Goal: Task Accomplishment & Management: Manage account settings

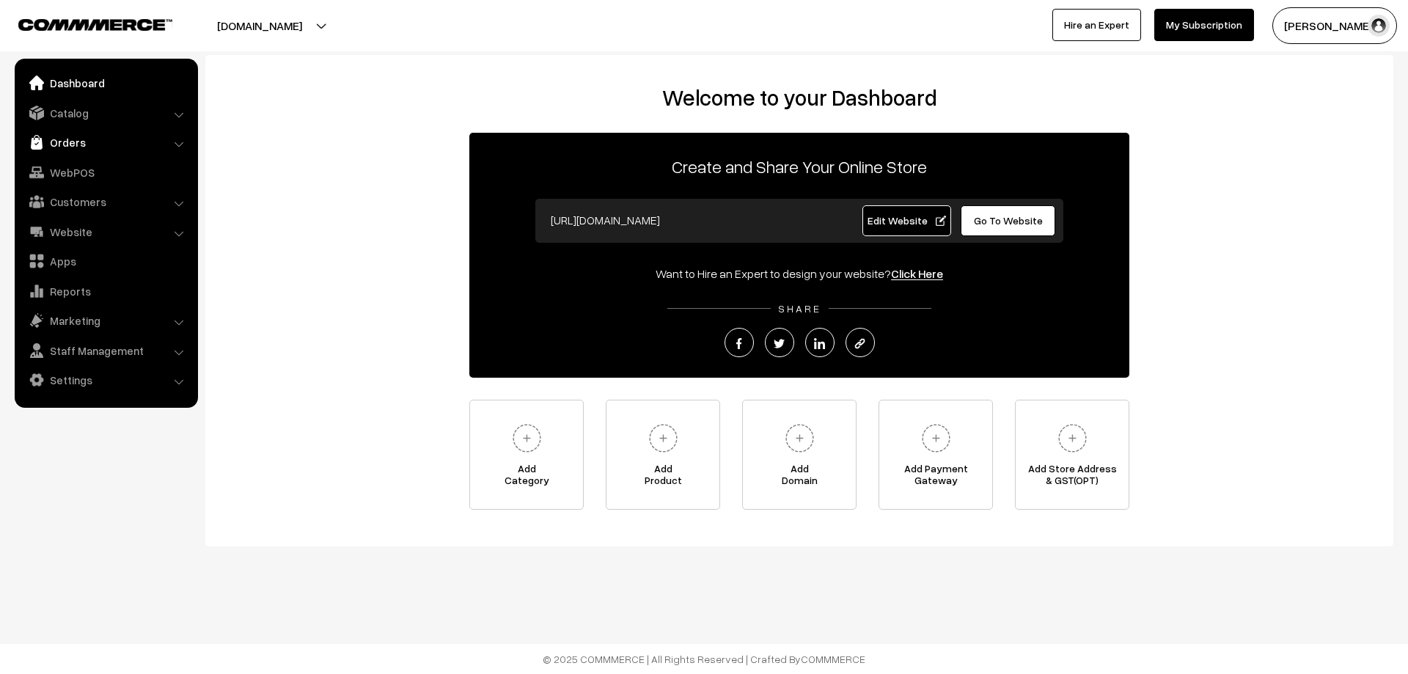
click at [78, 143] on link "Orders" at bounding box center [105, 142] width 175 height 26
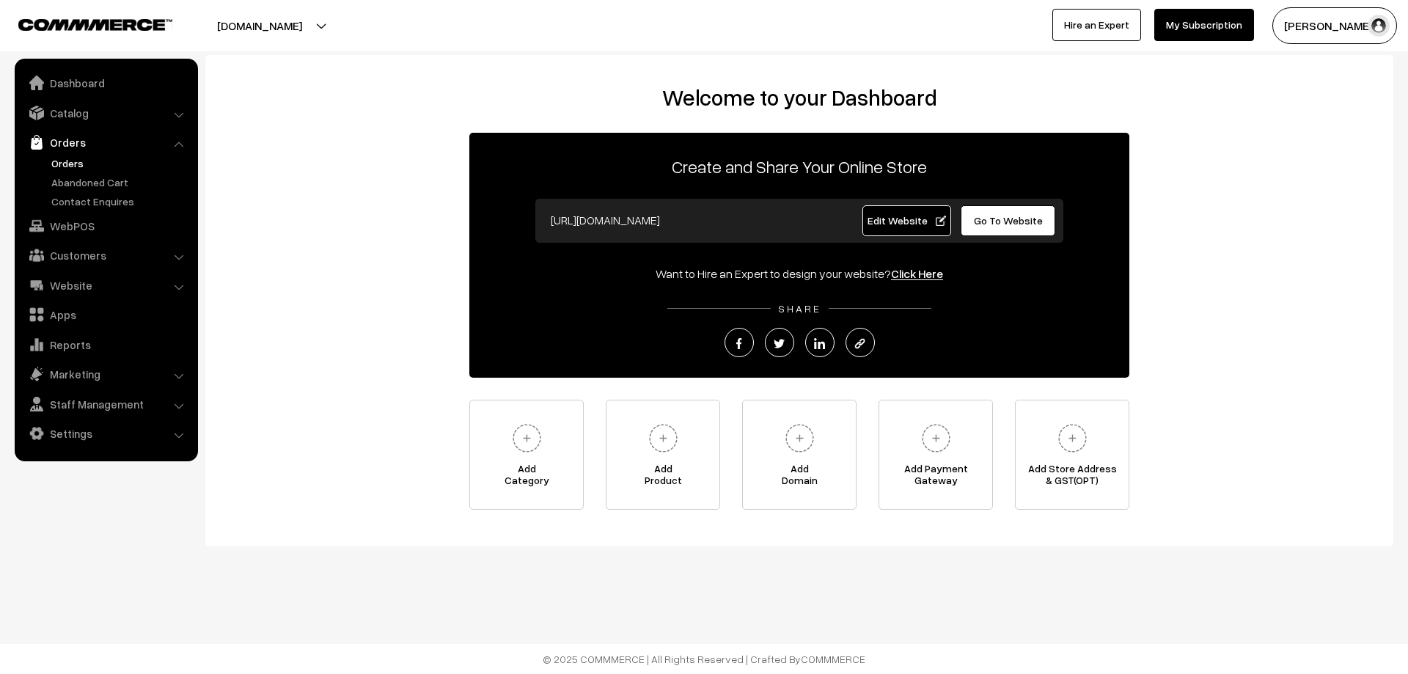
click at [76, 169] on link "Orders" at bounding box center [120, 162] width 145 height 15
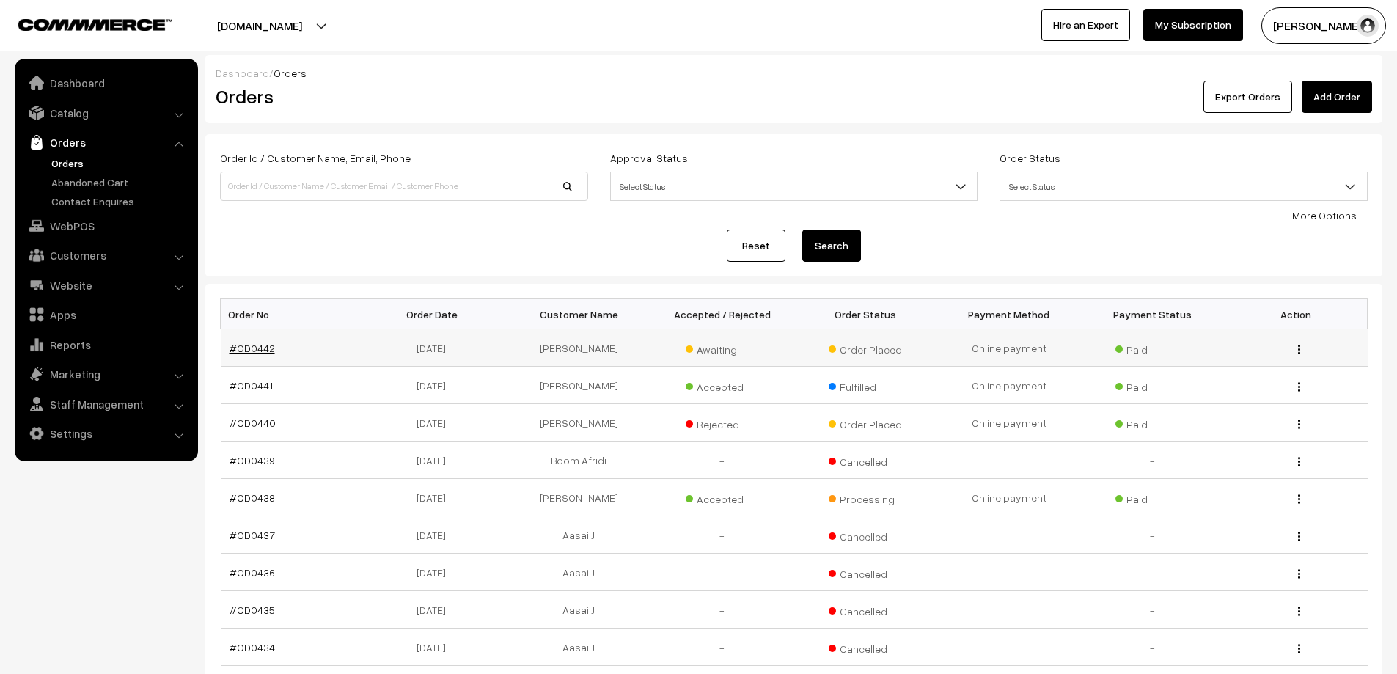
click at [245, 348] on link "#OD0442" at bounding box center [252, 348] width 45 height 12
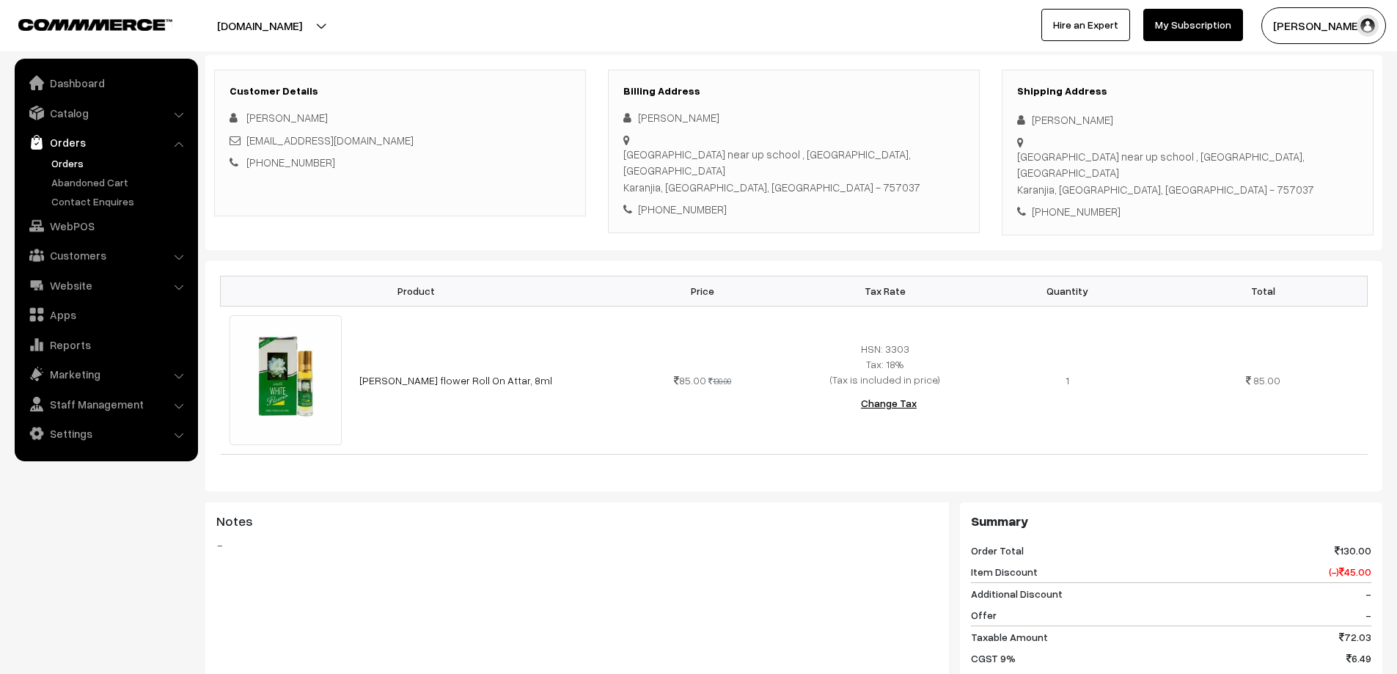
scroll to position [220, 0]
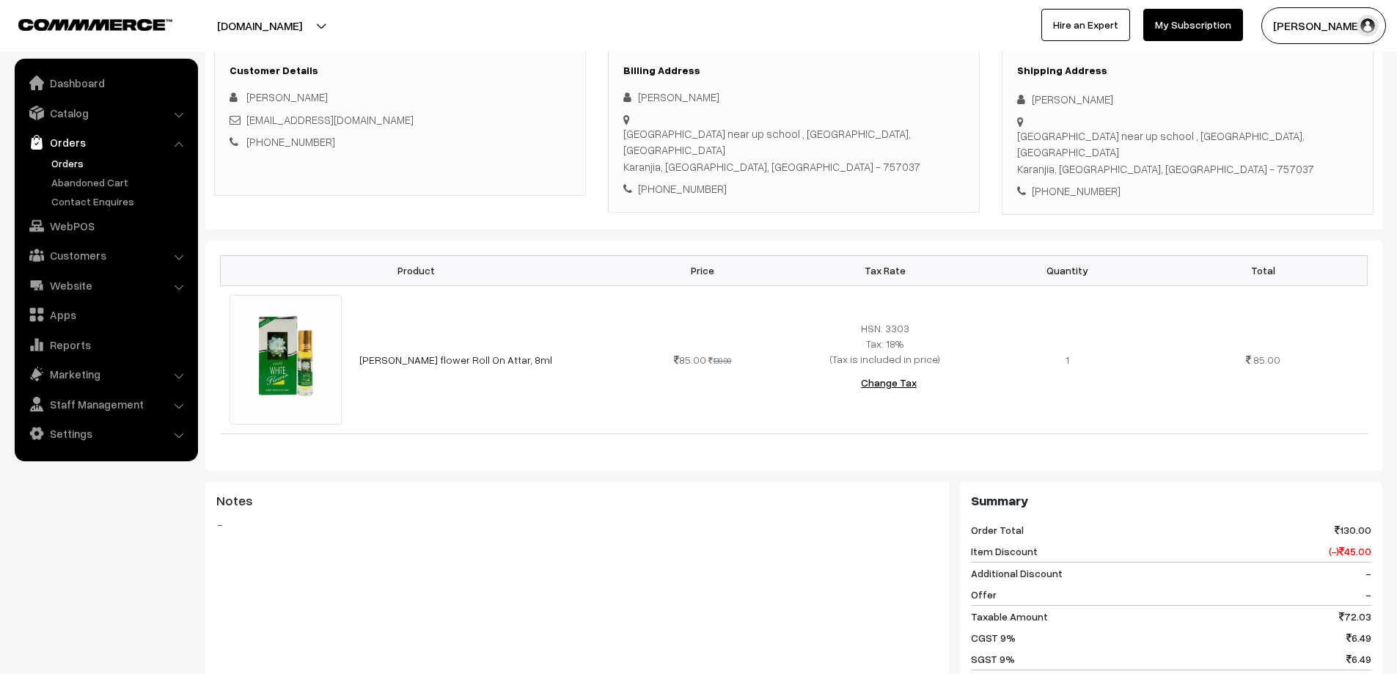
click at [60, 161] on link "Orders" at bounding box center [120, 162] width 145 height 15
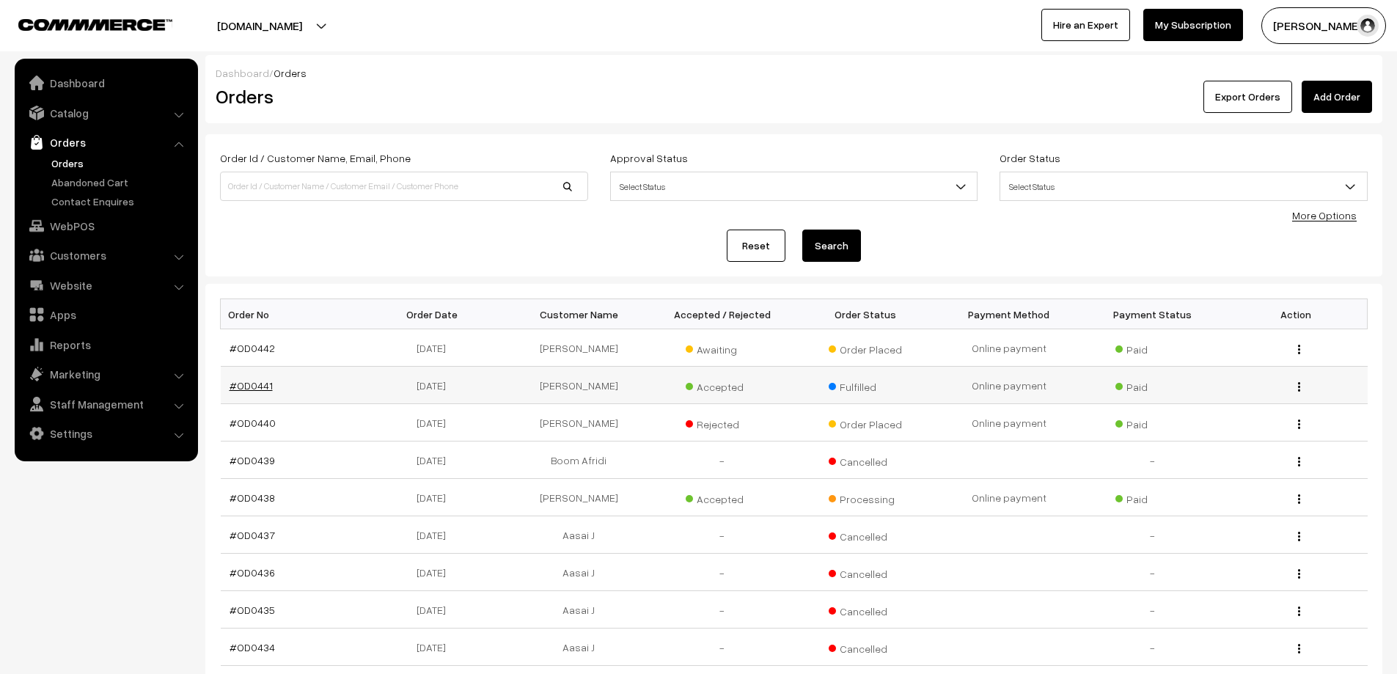
click at [238, 381] on link "#OD0441" at bounding box center [251, 385] width 43 height 12
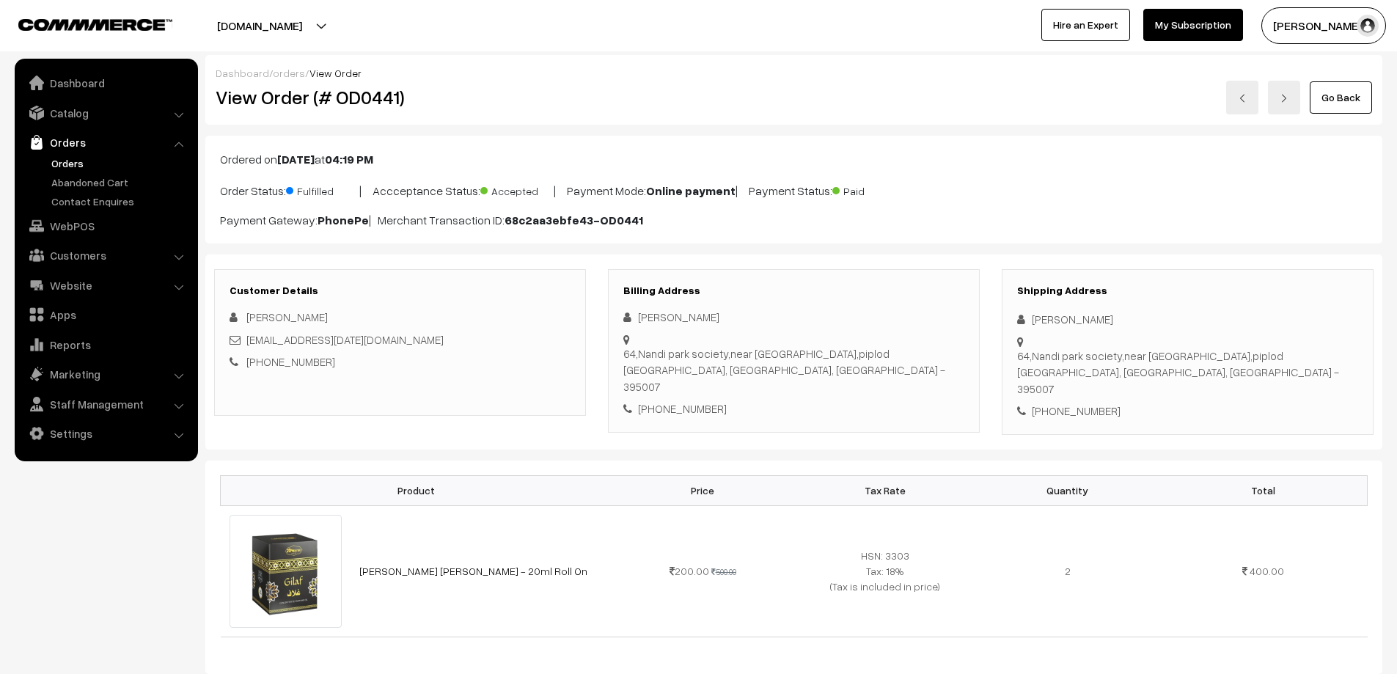
click at [62, 164] on link "Orders" at bounding box center [120, 162] width 145 height 15
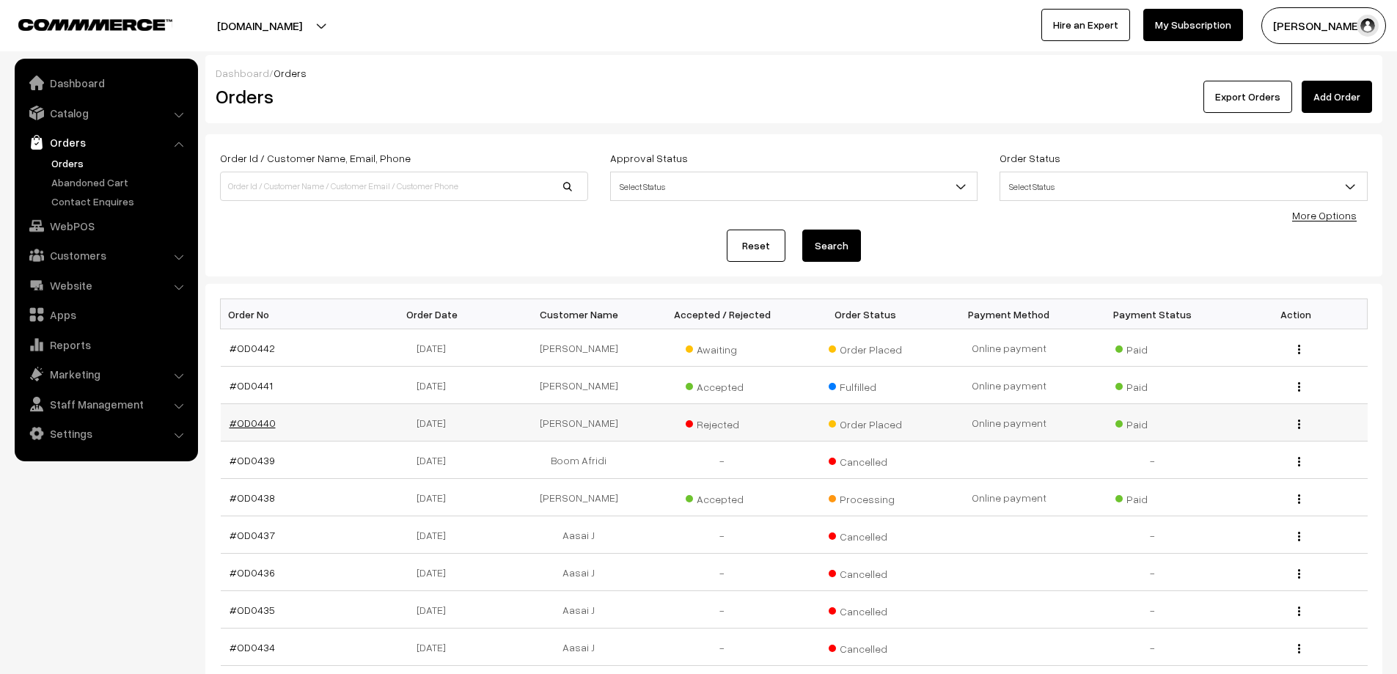
click at [254, 421] on link "#OD0440" at bounding box center [253, 423] width 46 height 12
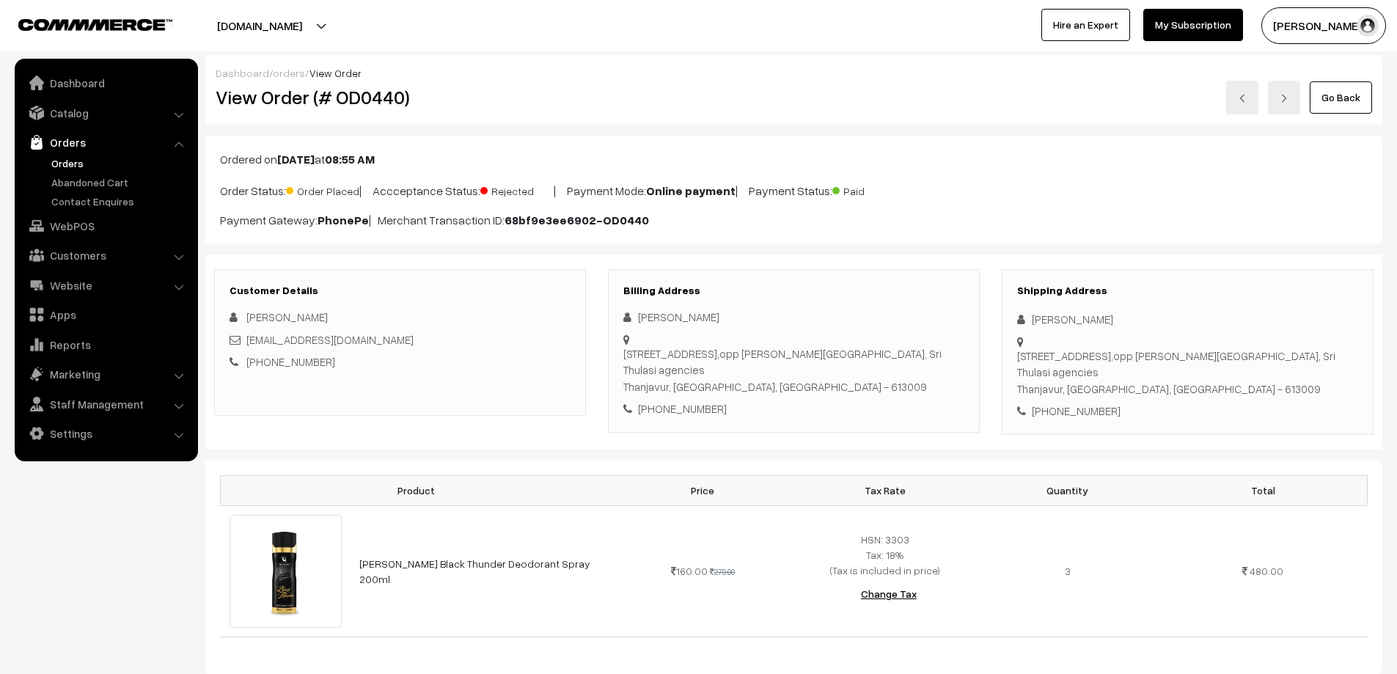
click at [76, 165] on link "Orders" at bounding box center [120, 162] width 145 height 15
